Goal: Transaction & Acquisition: Book appointment/travel/reservation

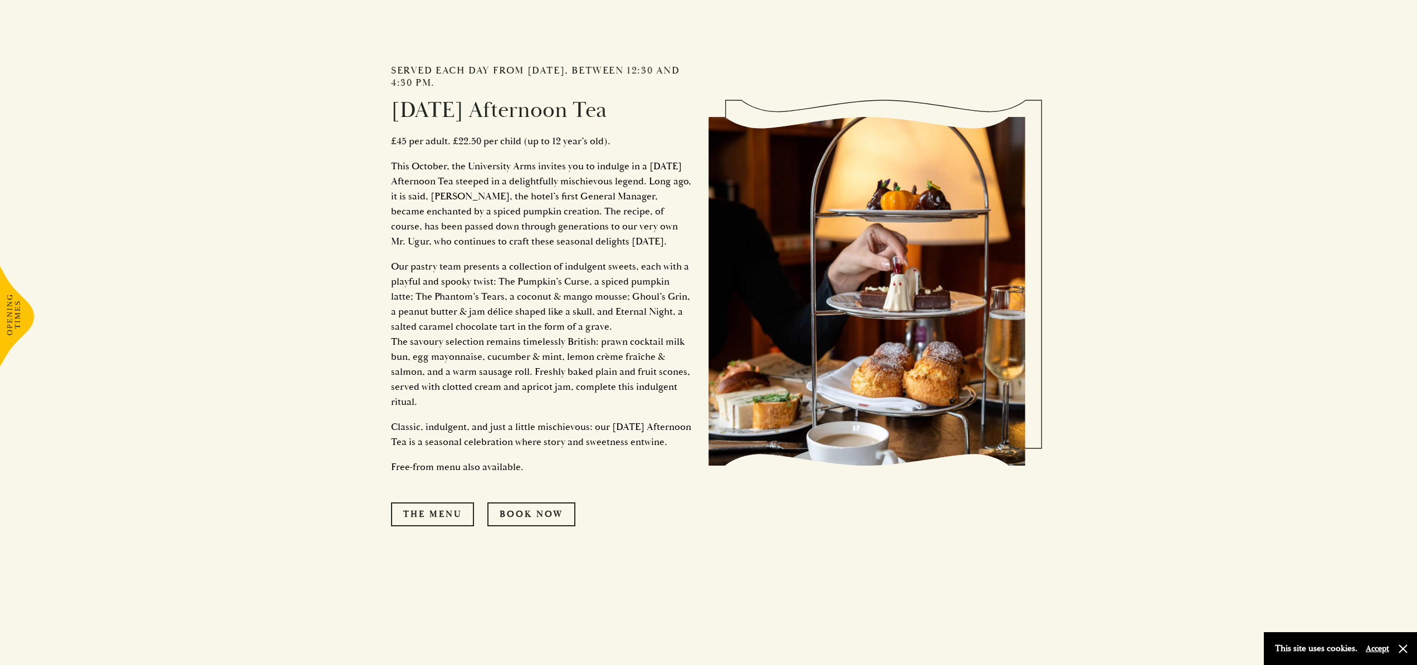
scroll to position [1303, 0]
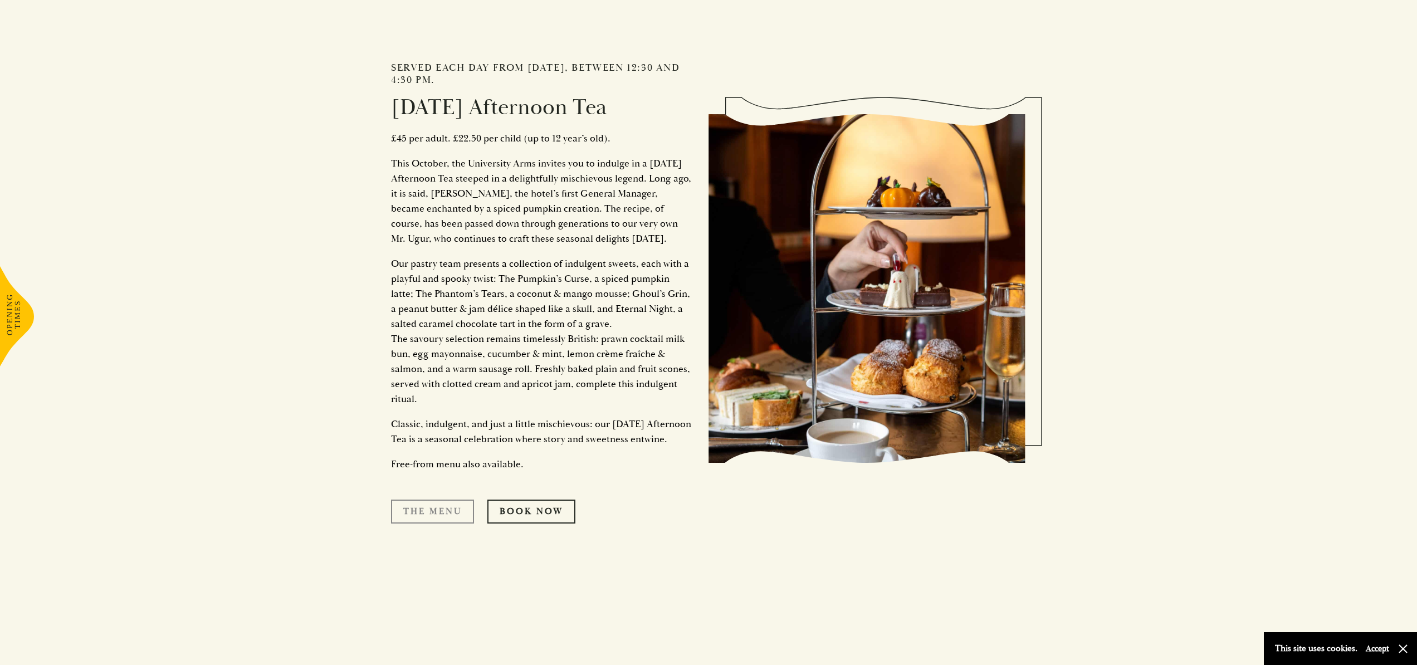
click at [428, 523] on link "The Menu" at bounding box center [432, 511] width 83 height 23
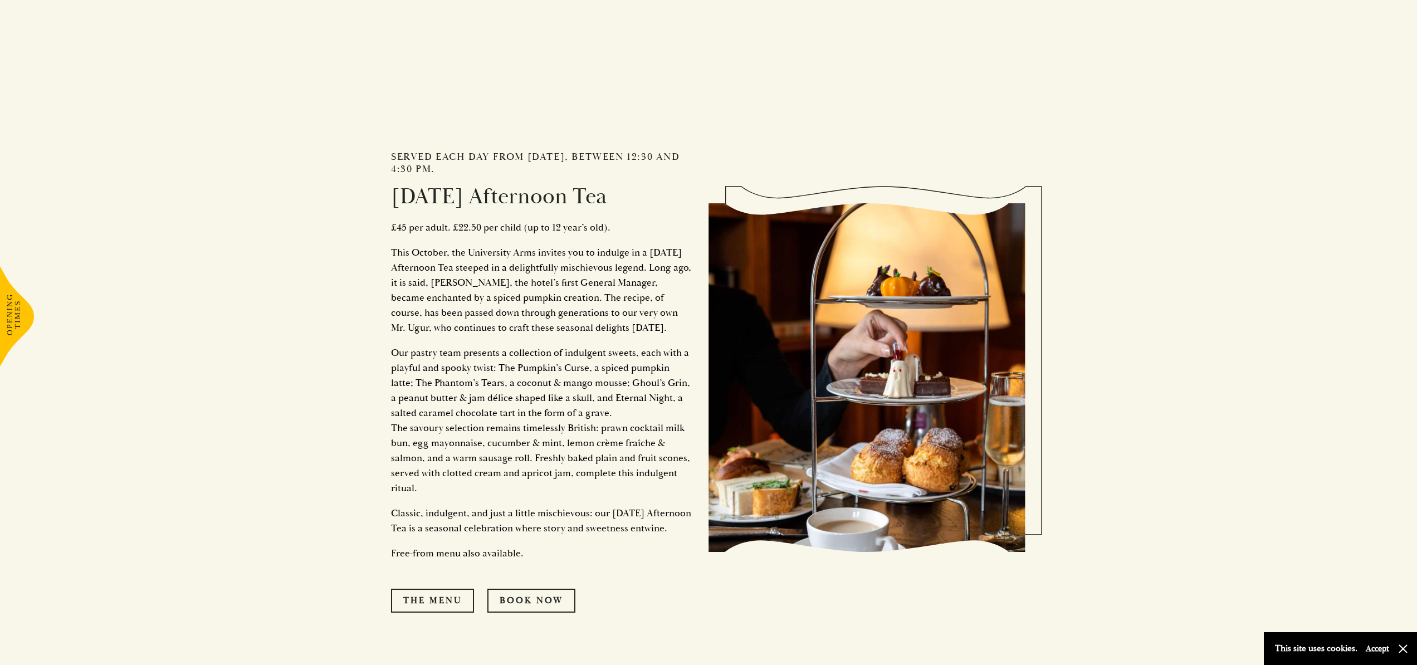
scroll to position [1317, 0]
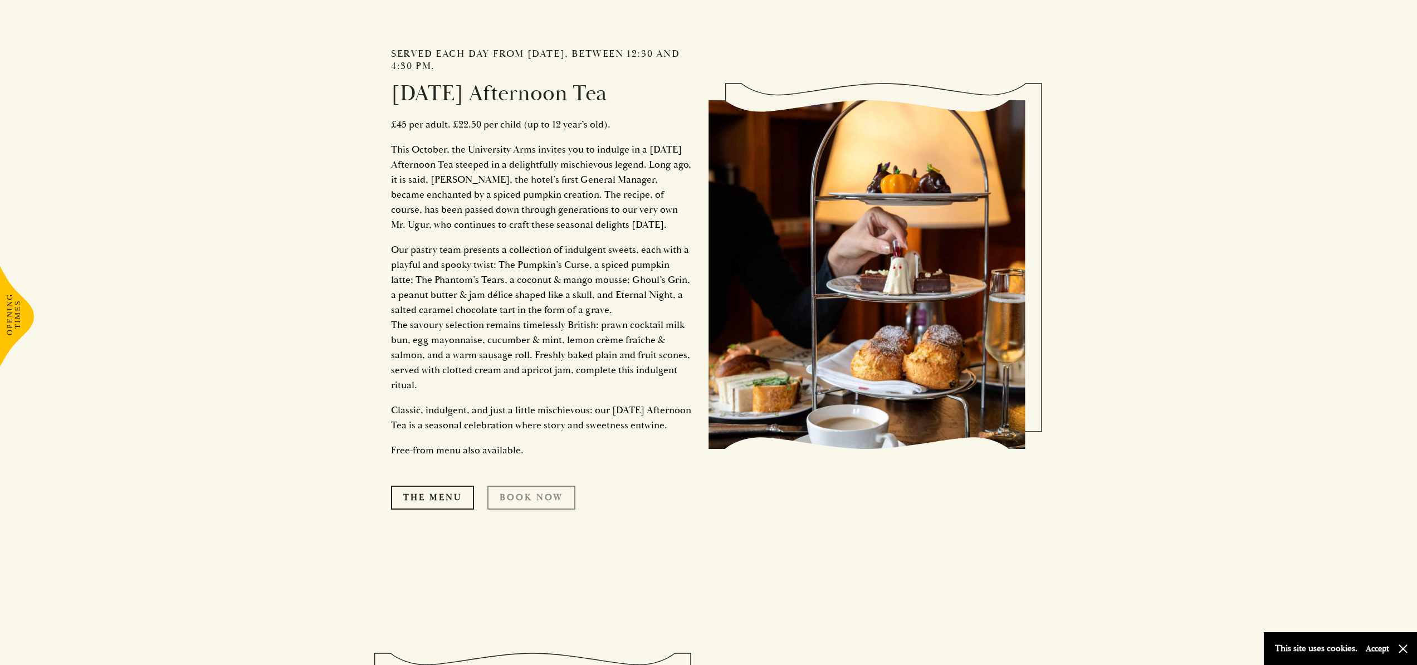
click at [536, 509] on link "Book Now" at bounding box center [531, 497] width 88 height 23
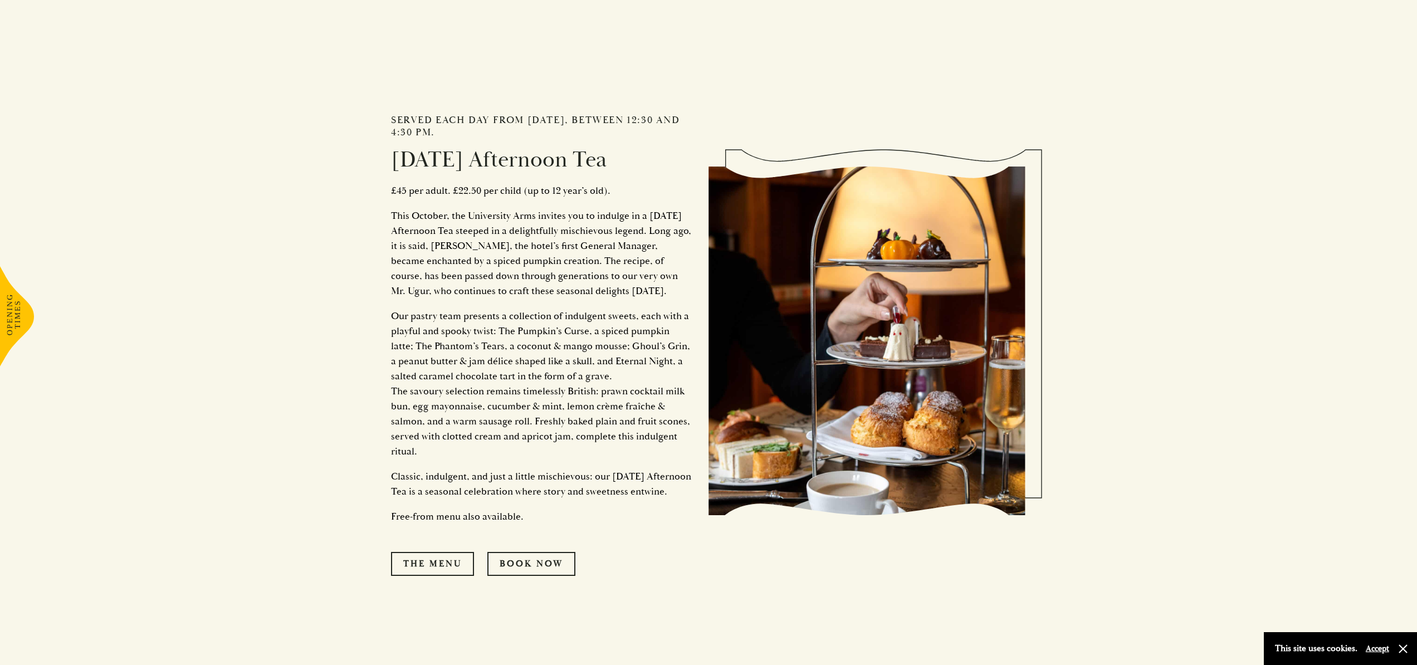
scroll to position [1330, 0]
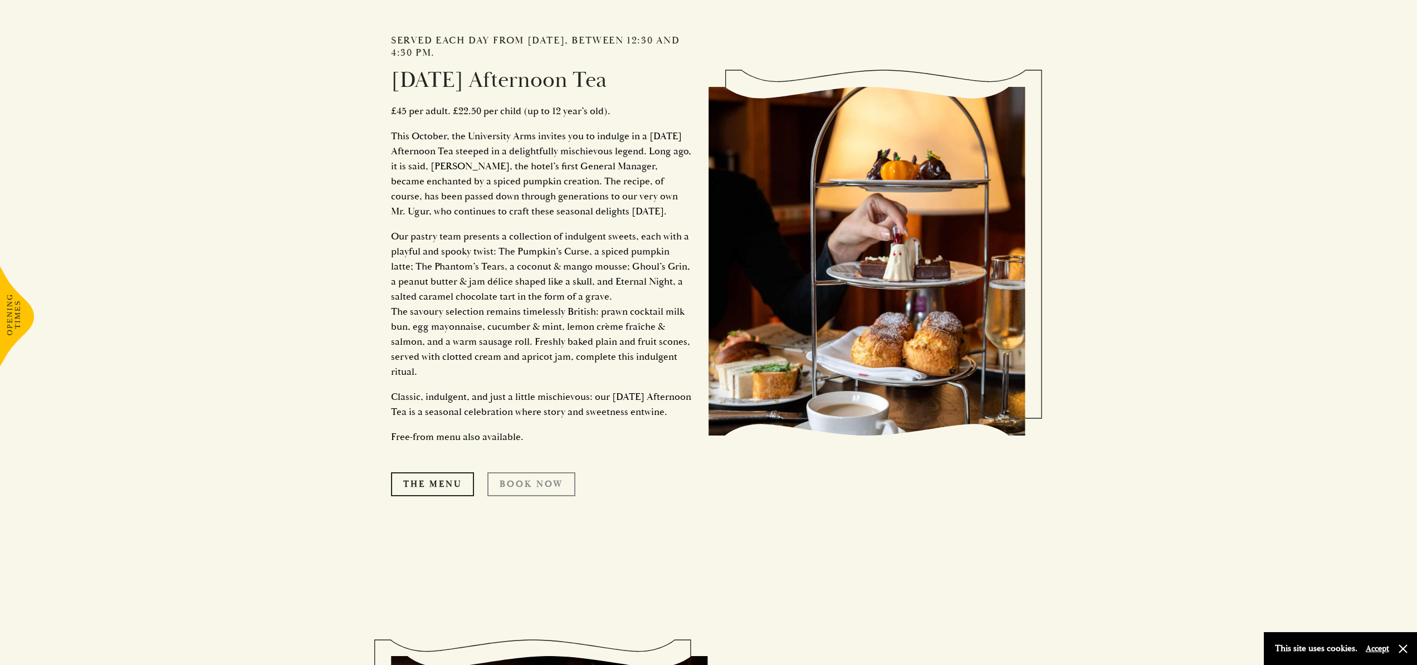
click at [551, 496] on link "Book Now" at bounding box center [531, 483] width 88 height 23
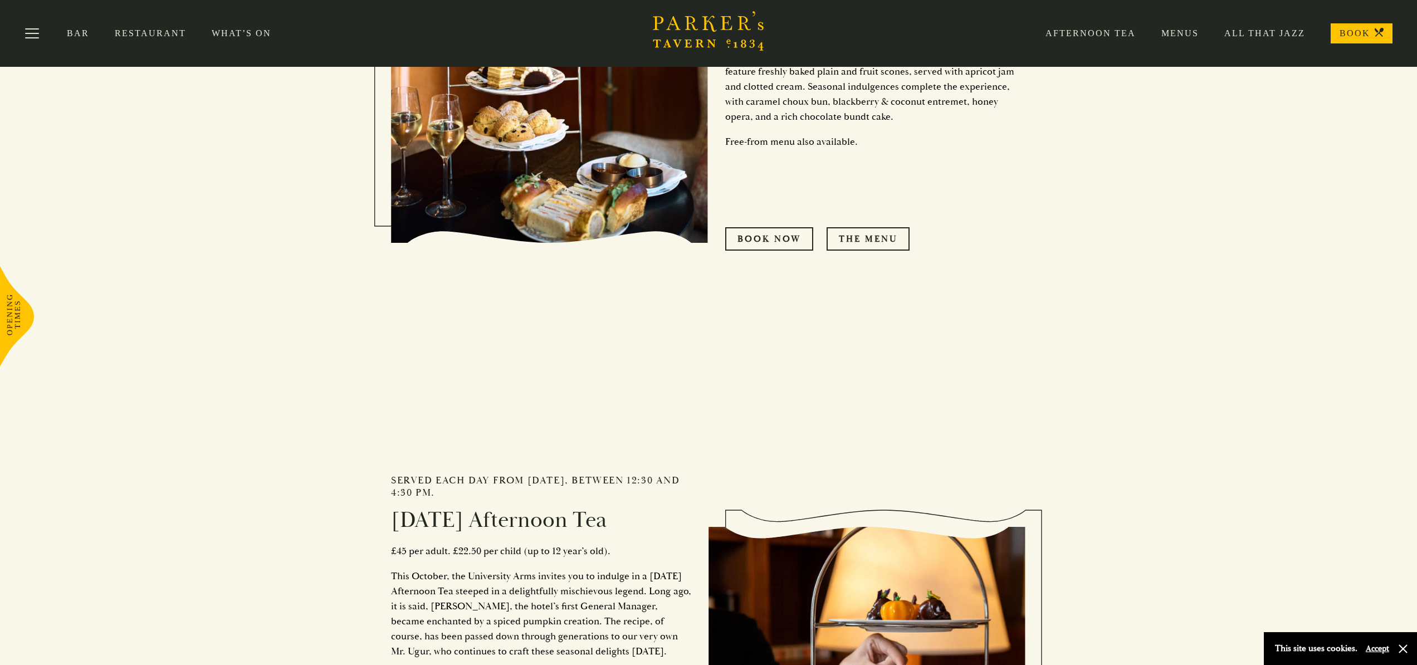
scroll to position [891, 0]
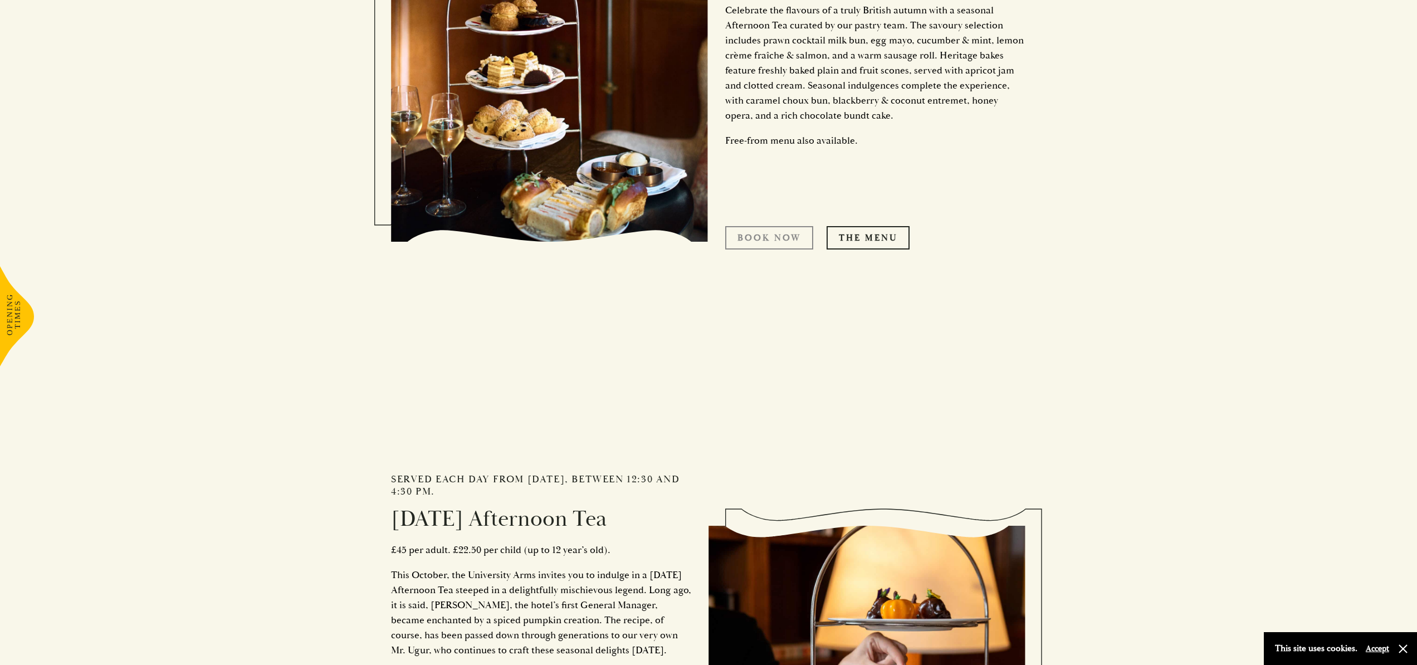
click at [792, 242] on link "Book now" at bounding box center [769, 237] width 88 height 23
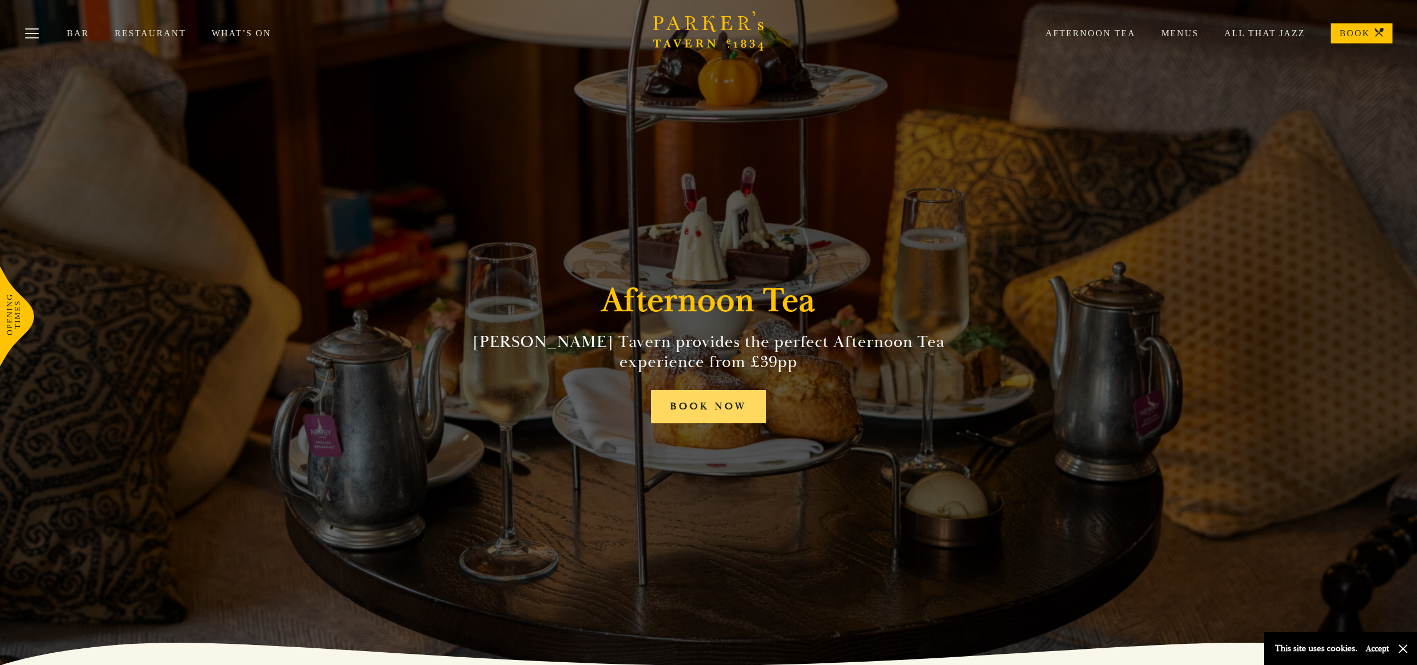
click at [698, 412] on link "BOOK NOW" at bounding box center [708, 407] width 115 height 34
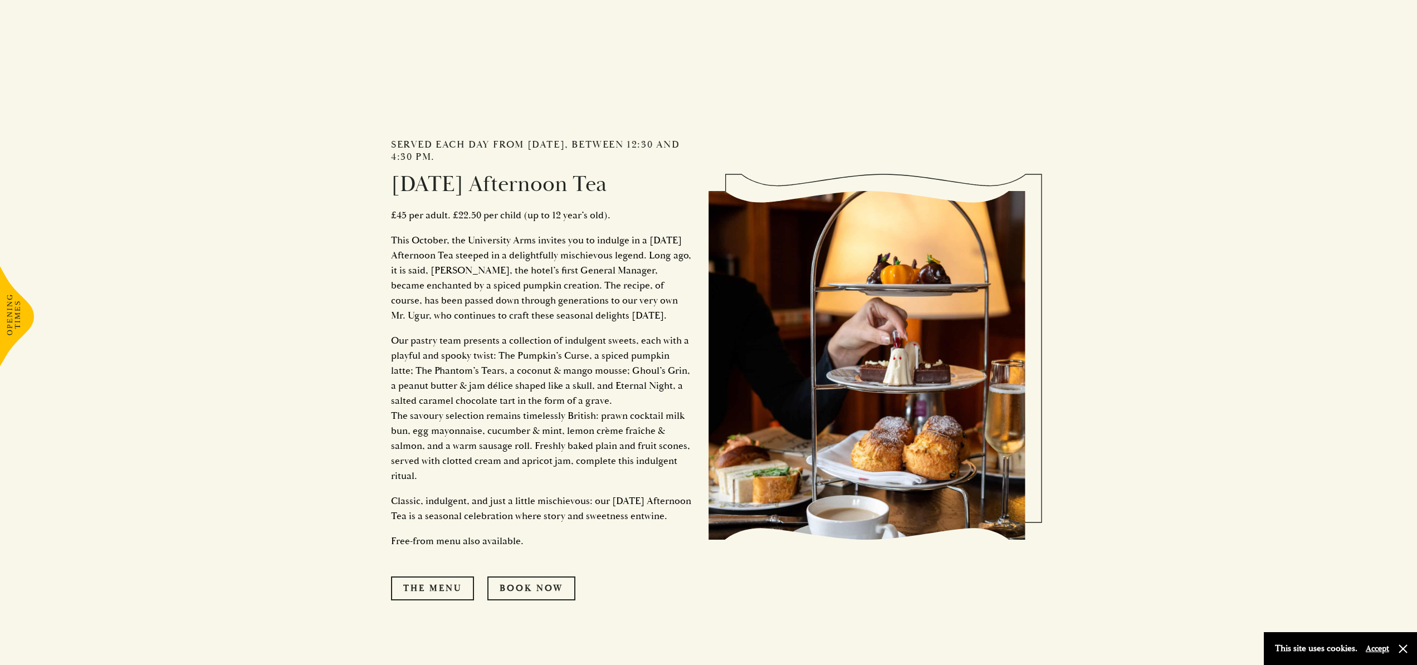
scroll to position [1336, 0]
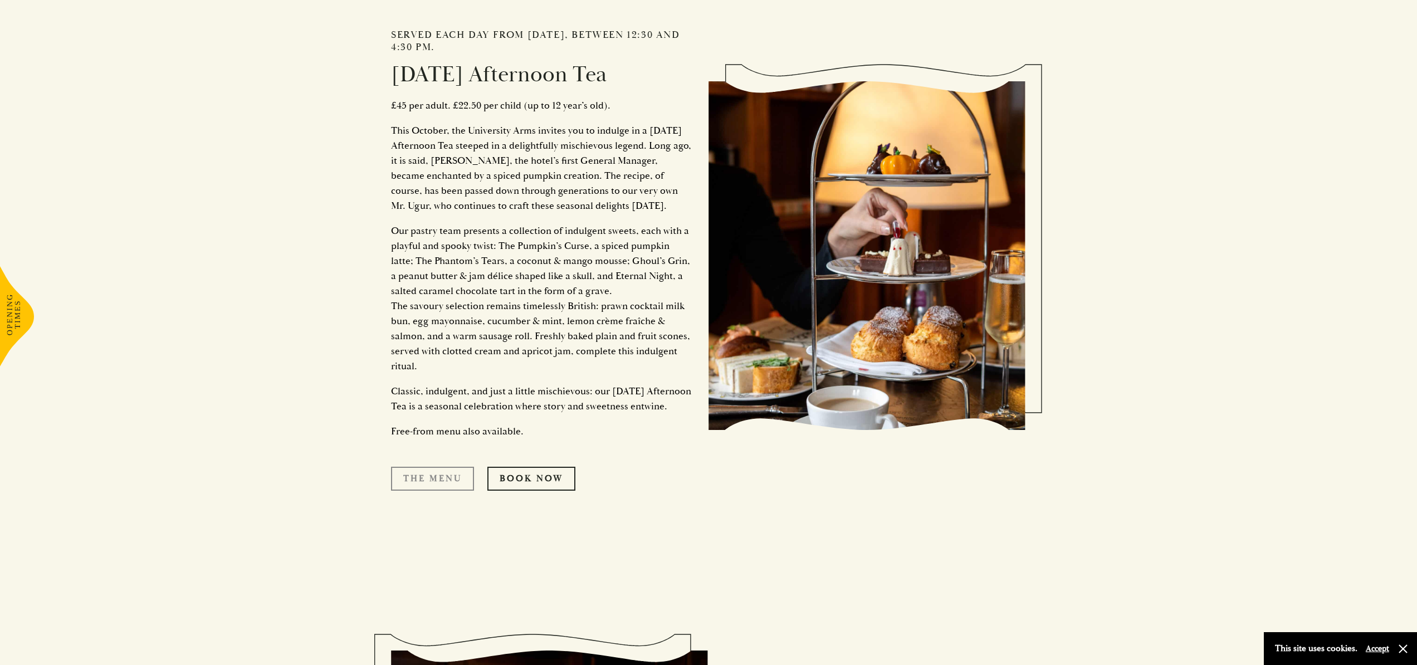
click at [446, 490] on link "The Menu" at bounding box center [432, 478] width 83 height 23
